Goal: Task Accomplishment & Management: Use online tool/utility

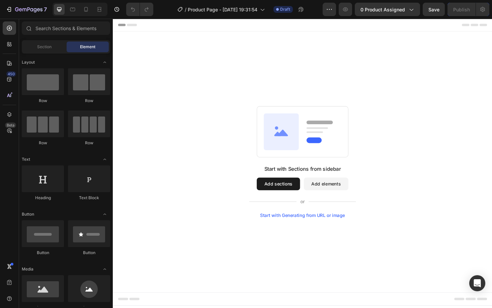
click at [239, 62] on div "Start with Sections from sidebar Add sections Add elements Start with Generatin…" at bounding box center [314, 170] width 402 height 276
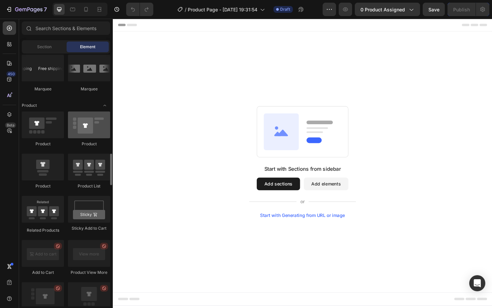
scroll to position [809, 0]
click at [278, 195] on button "Add sections" at bounding box center [288, 193] width 46 height 13
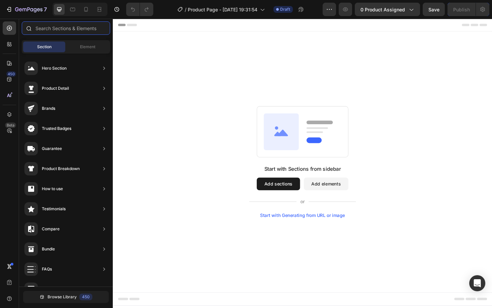
click at [66, 30] on input "text" at bounding box center [66, 27] width 88 height 13
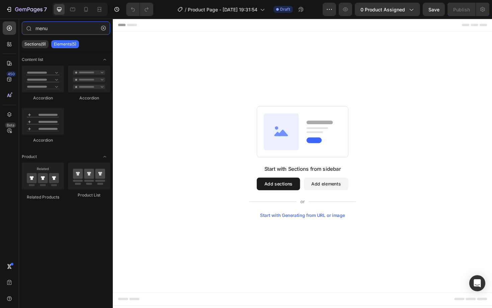
type input "menu"
click at [238, 59] on div "Start with Sections from sidebar Add sections Add elements Start with Generatin…" at bounding box center [314, 170] width 402 height 276
click at [103, 28] on icon "button" at bounding box center [103, 28] width 5 height 5
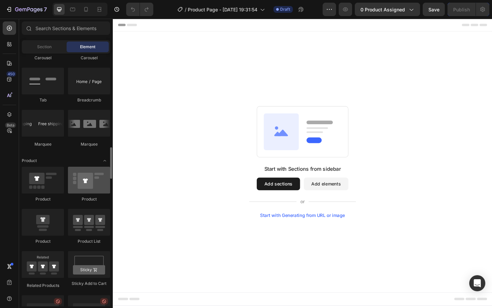
scroll to position [762, 0]
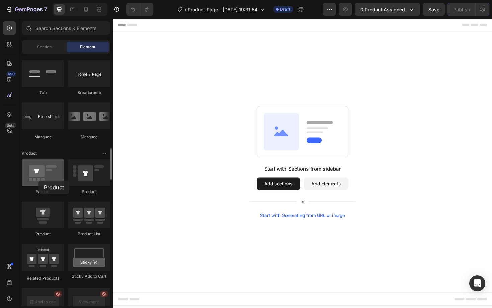
click at [39, 181] on div at bounding box center [43, 172] width 42 height 27
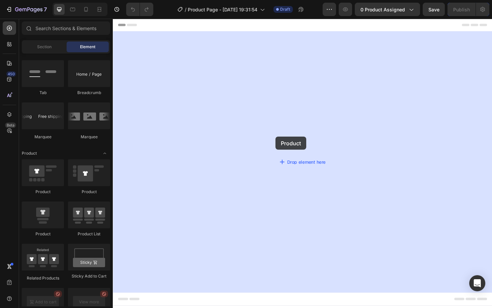
drag, startPoint x: 153, startPoint y: 198, endPoint x: 287, endPoint y: 140, distance: 146.2
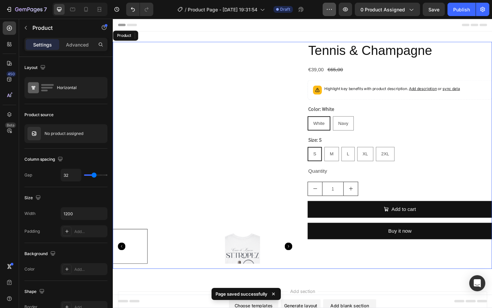
scroll to position [0, 0]
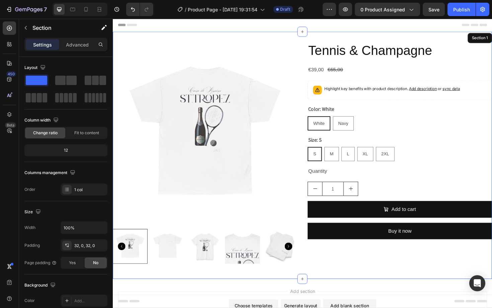
click at [265, 33] on div "Product Images Tennis & Champagne Product Title €39,00 Product Price Product Pr…" at bounding box center [314, 163] width 402 height 262
click at [89, 10] on icon at bounding box center [86, 9] width 7 height 7
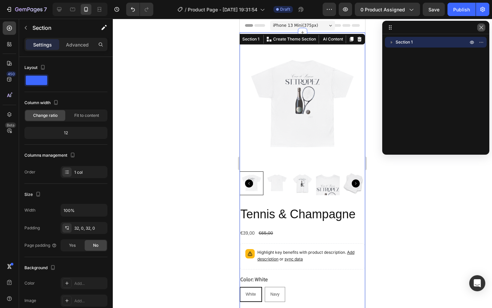
click at [482, 28] on icon "button" at bounding box center [482, 27] width 4 height 4
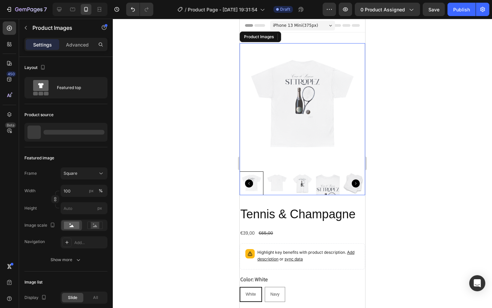
click at [280, 185] on img at bounding box center [277, 183] width 24 height 24
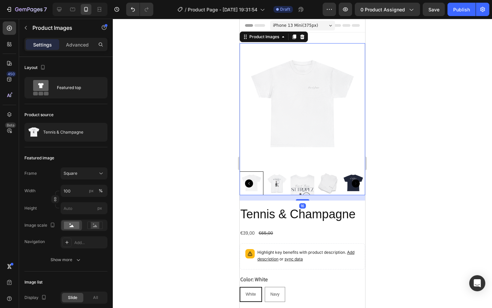
click at [259, 180] on div at bounding box center [252, 183] width 24 height 24
click at [299, 187] on img at bounding box center [303, 183] width 24 height 24
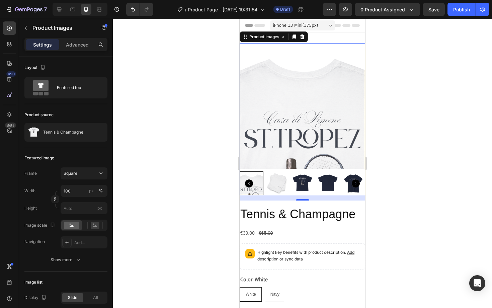
click at [250, 182] on icon "Carousel Back Arrow" at bounding box center [249, 183] width 8 height 8
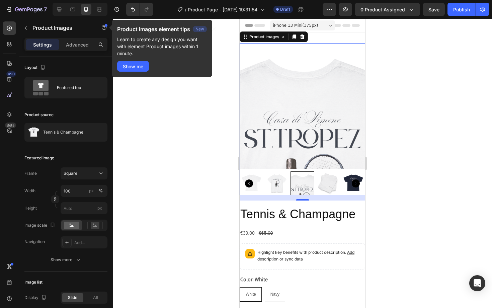
click at [249, 185] on icon "Carousel Back Arrow" at bounding box center [249, 183] width 8 height 8
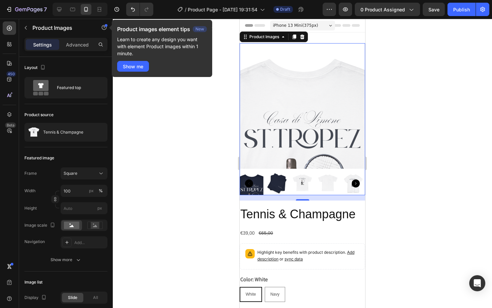
click at [257, 181] on img at bounding box center [252, 183] width 24 height 24
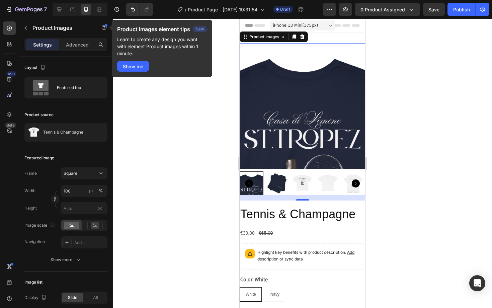
click at [322, 24] on div "iPhone 13 Mini ( 375 px)" at bounding box center [302, 25] width 65 height 10
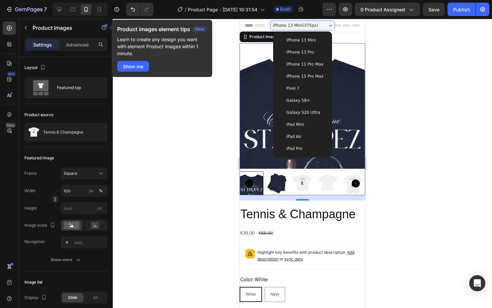
click at [322, 24] on div "iPhone 13 Mini ( 375 px)" at bounding box center [302, 25] width 65 height 10
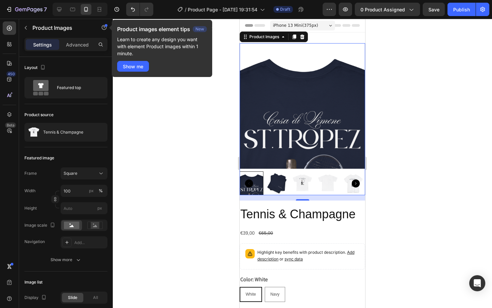
click at [250, 183] on icon "Carousel Back Arrow" at bounding box center [249, 183] width 8 height 8
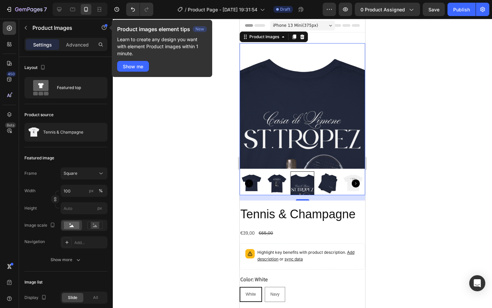
click at [250, 183] on icon "Carousel Back Arrow" at bounding box center [249, 183] width 8 height 8
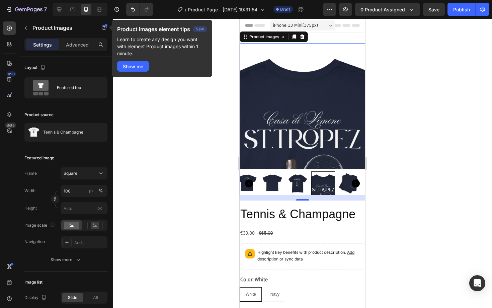
click at [250, 183] on icon "Carousel Back Arrow" at bounding box center [249, 183] width 8 height 8
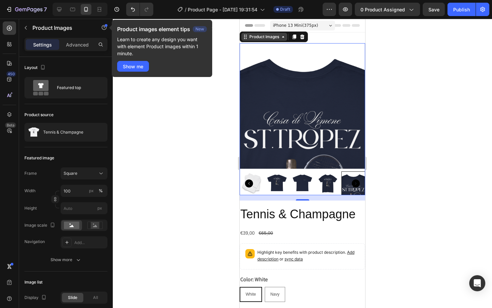
click at [273, 40] on div "Product Images" at bounding box center [264, 37] width 46 height 8
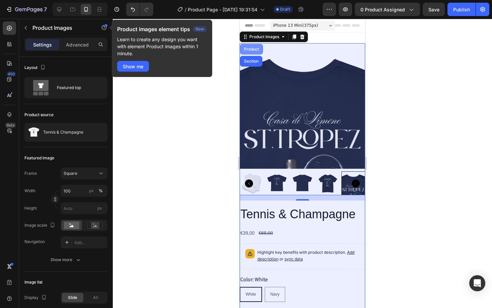
click at [256, 52] on div "Product" at bounding box center [251, 49] width 23 height 11
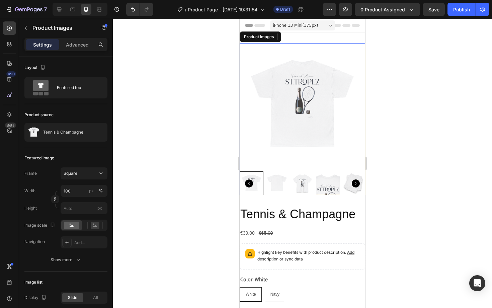
click at [354, 183] on icon "Carousel Next Arrow" at bounding box center [356, 183] width 8 height 8
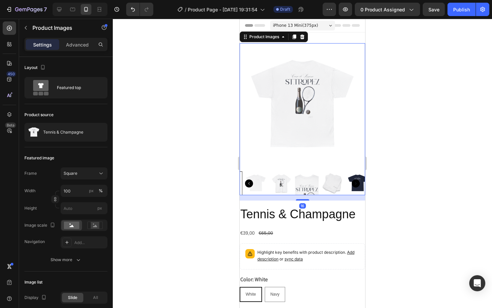
click at [354, 183] on icon "Carousel Next Arrow" at bounding box center [356, 183] width 8 height 8
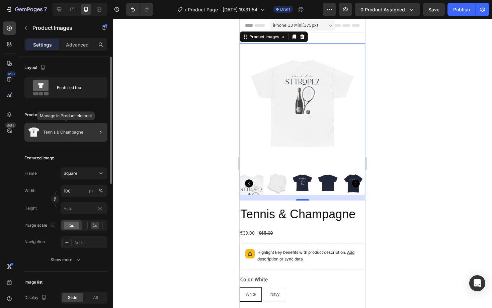
click at [80, 132] on p "Tennis & Champagne" at bounding box center [63, 132] width 40 height 5
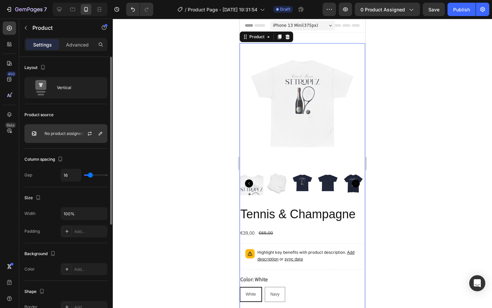
click at [62, 134] on p "No product assigned" at bounding box center [64, 133] width 39 height 5
click at [79, 113] on div "Product source" at bounding box center [65, 115] width 83 height 11
click at [74, 136] on div "No product assigned" at bounding box center [65, 133] width 83 height 19
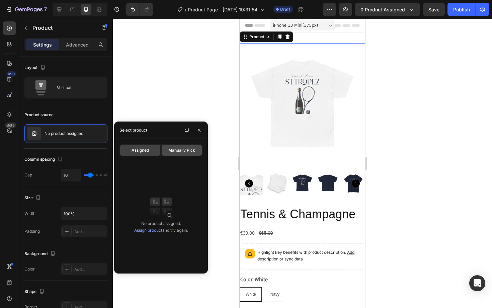
click at [193, 149] on span "Manually Pick" at bounding box center [181, 150] width 27 height 6
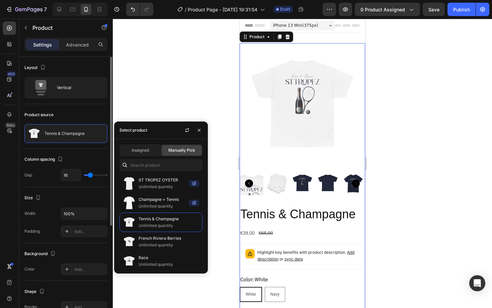
click at [88, 114] on div "Product source" at bounding box center [65, 115] width 83 height 11
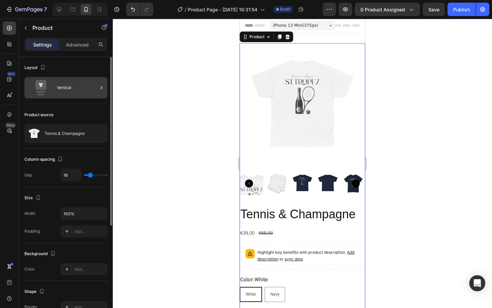
click at [97, 89] on div "Vertical" at bounding box center [77, 87] width 41 height 15
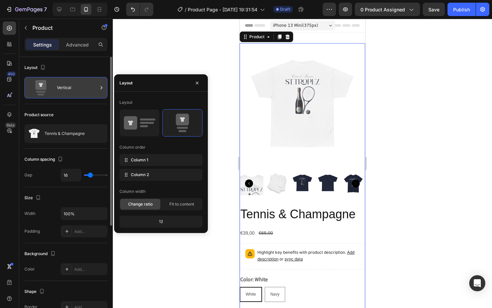
click at [97, 89] on div "Vertical" at bounding box center [77, 87] width 41 height 15
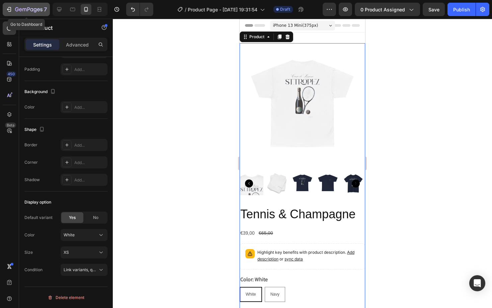
click at [9, 12] on icon "button" at bounding box center [9, 9] width 7 height 7
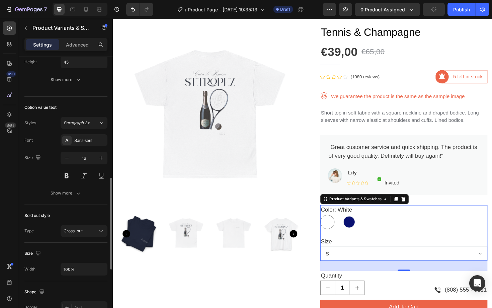
scroll to position [523, 0]
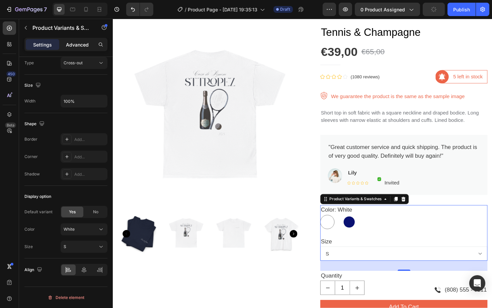
click at [80, 44] on p "Advanced" at bounding box center [77, 44] width 23 height 7
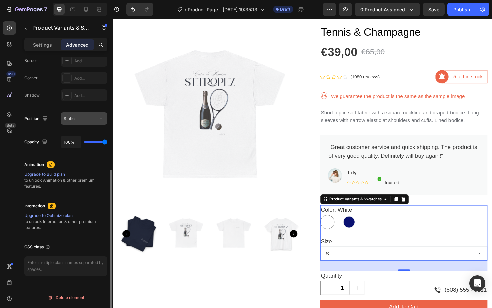
scroll to position [0, 0]
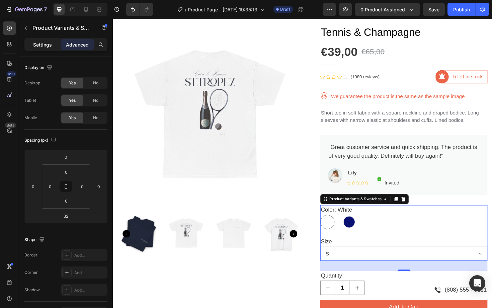
click at [51, 45] on p "Settings" at bounding box center [42, 44] width 19 height 7
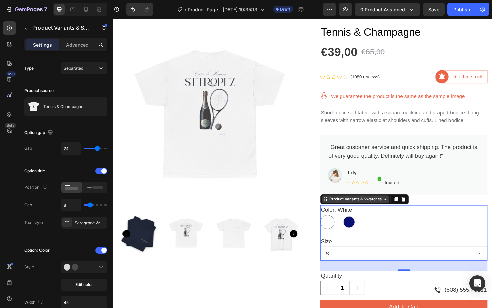
click at [403, 211] on icon at bounding box center [401, 209] width 5 height 5
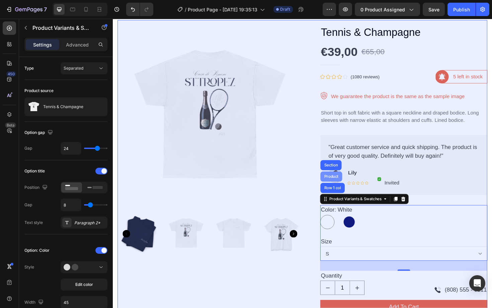
click at [344, 184] on div "Product" at bounding box center [344, 186] width 23 height 11
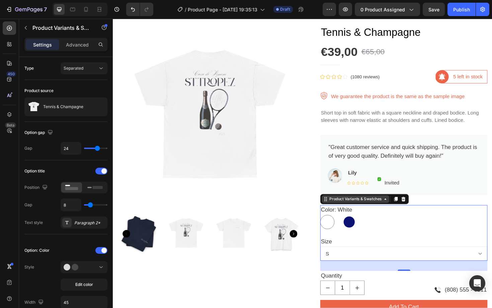
click at [337, 213] on div "Product Variants & Swatches" at bounding box center [369, 210] width 71 height 8
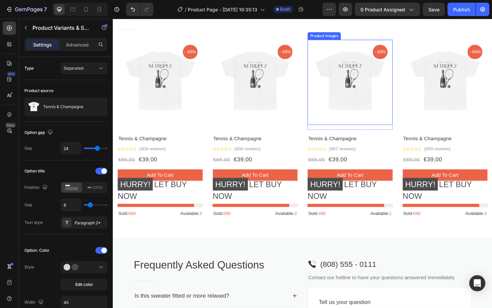
scroll to position [686, 0]
